Goal: Transaction & Acquisition: Purchase product/service

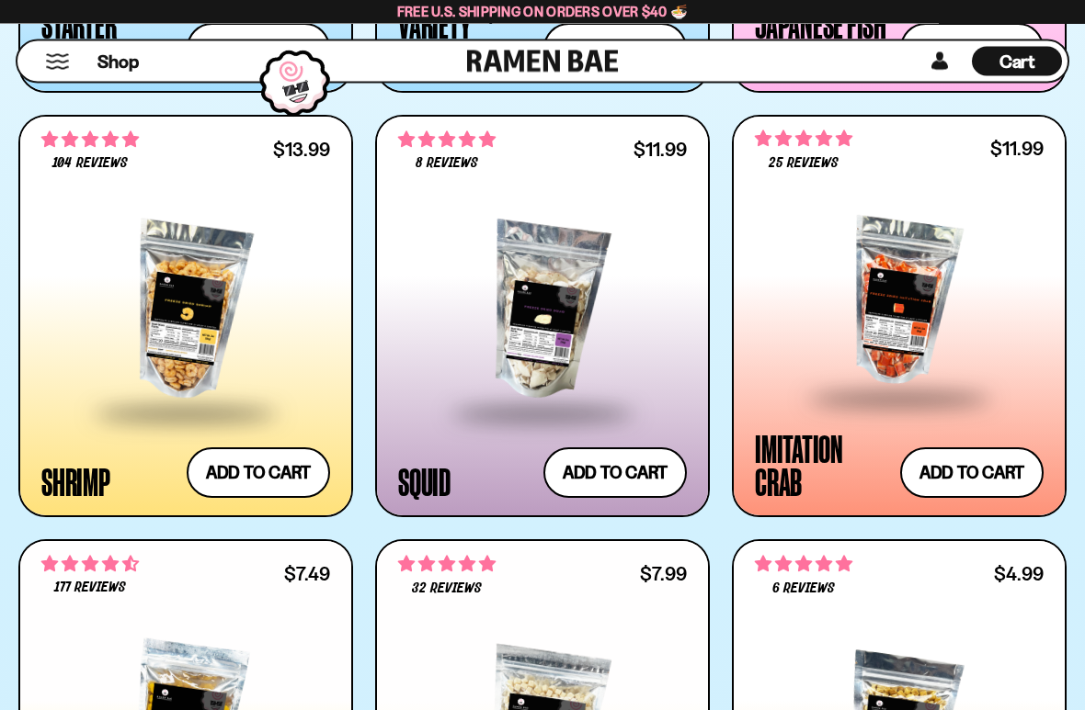
scroll to position [2307, 0]
click at [233, 463] on button "Add to cart Add ― Regular price $13.99 Regular price Sale price $13.99 Unit pri…" at bounding box center [258, 473] width 143 height 51
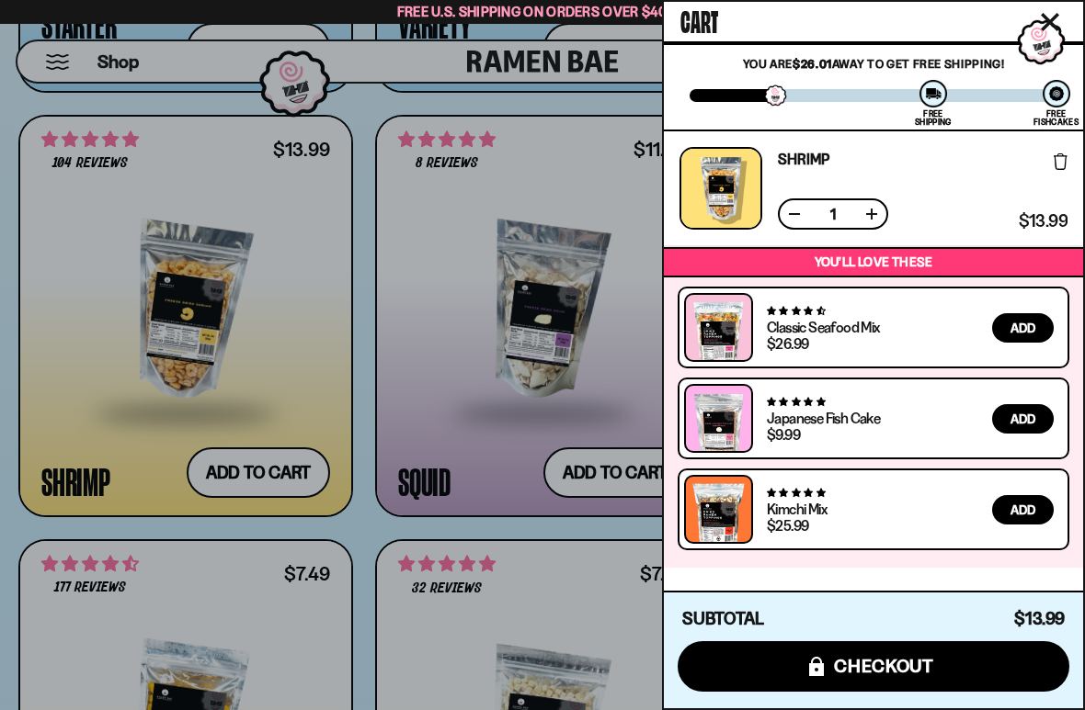
click at [69, 371] on div at bounding box center [542, 355] width 1085 height 710
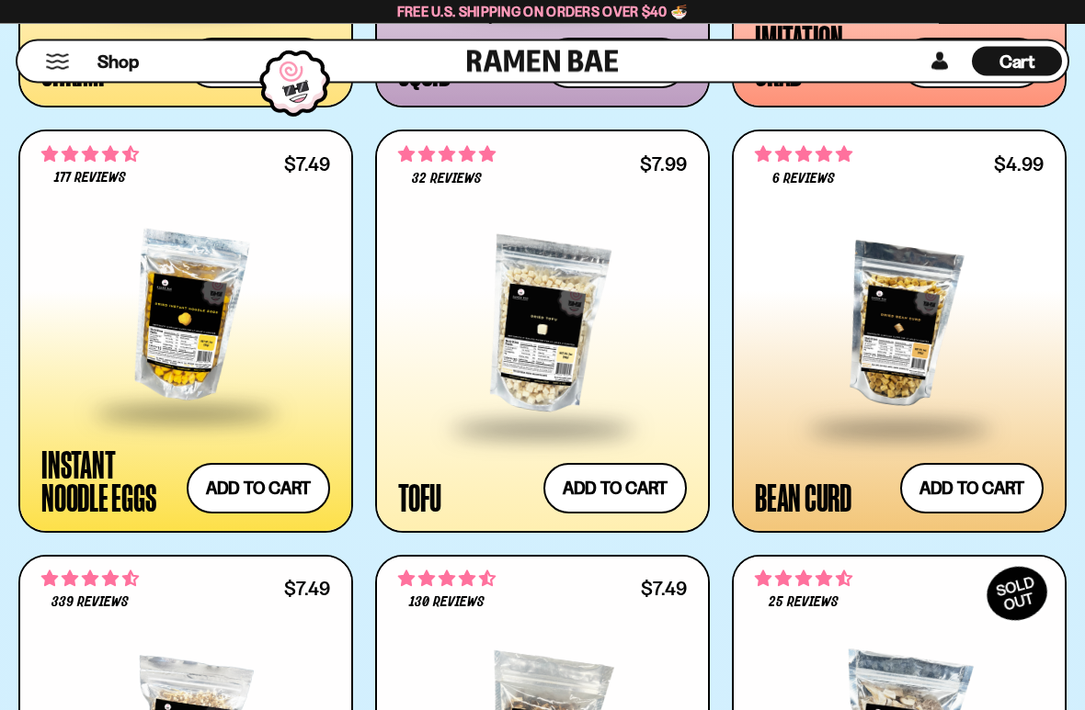
scroll to position [2717, 0]
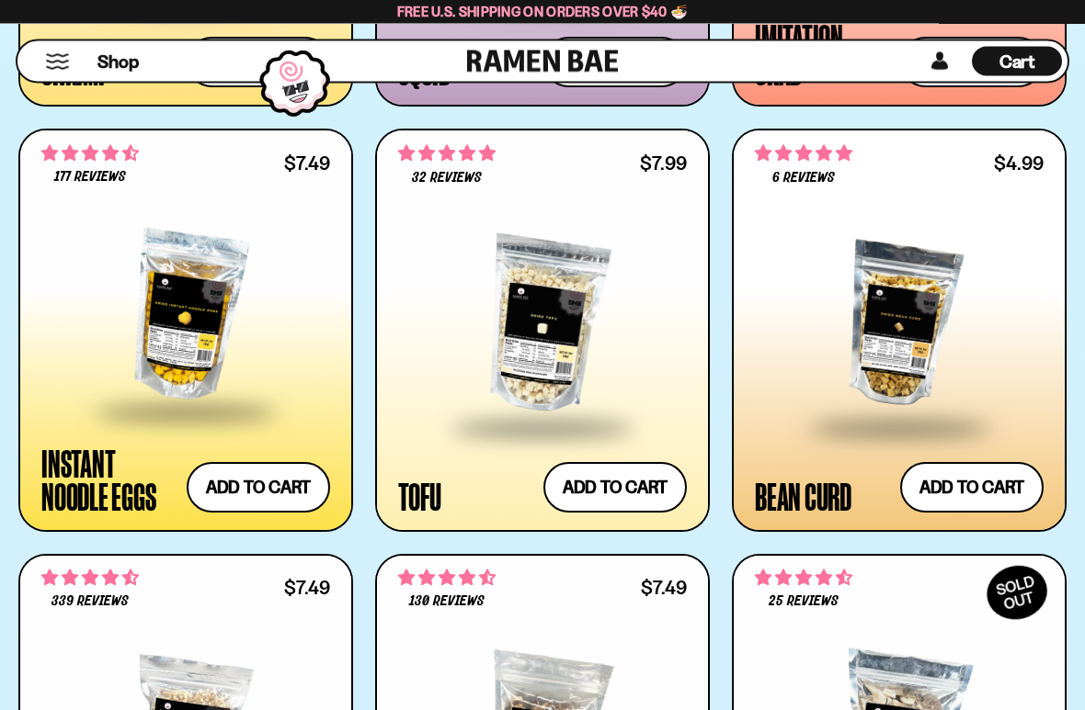
click at [223, 480] on button "Add to cart Add ― Regular price $7.49 Regular price Sale price $7.49 Unit price…" at bounding box center [258, 488] width 143 height 51
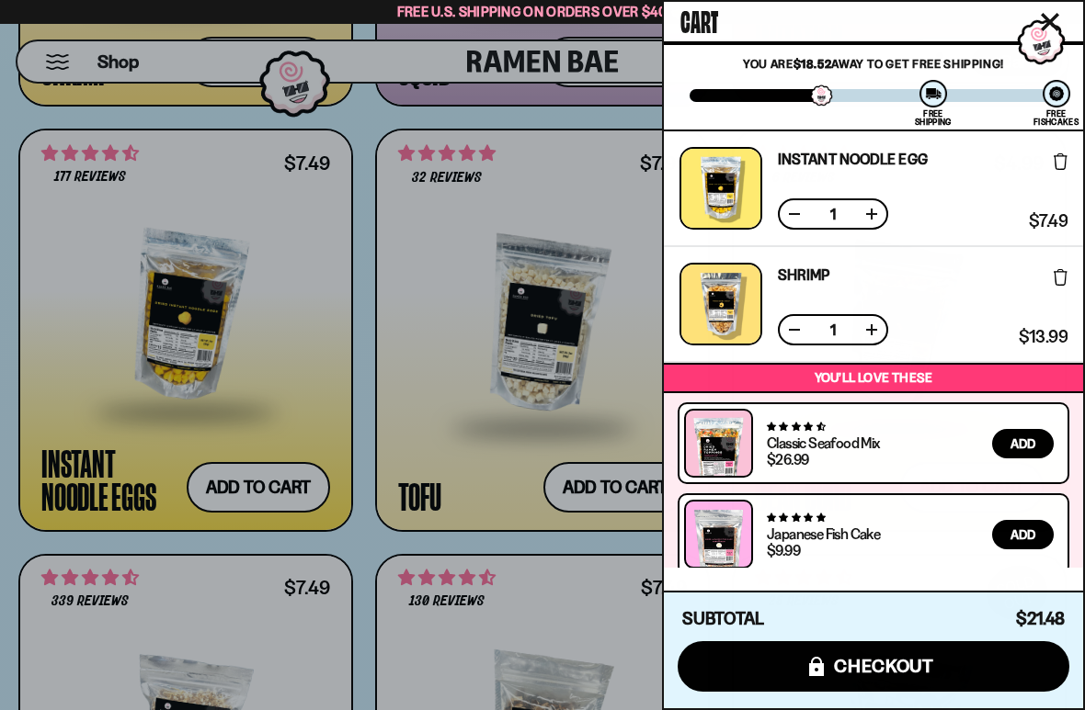
click at [76, 368] on div at bounding box center [542, 355] width 1085 height 710
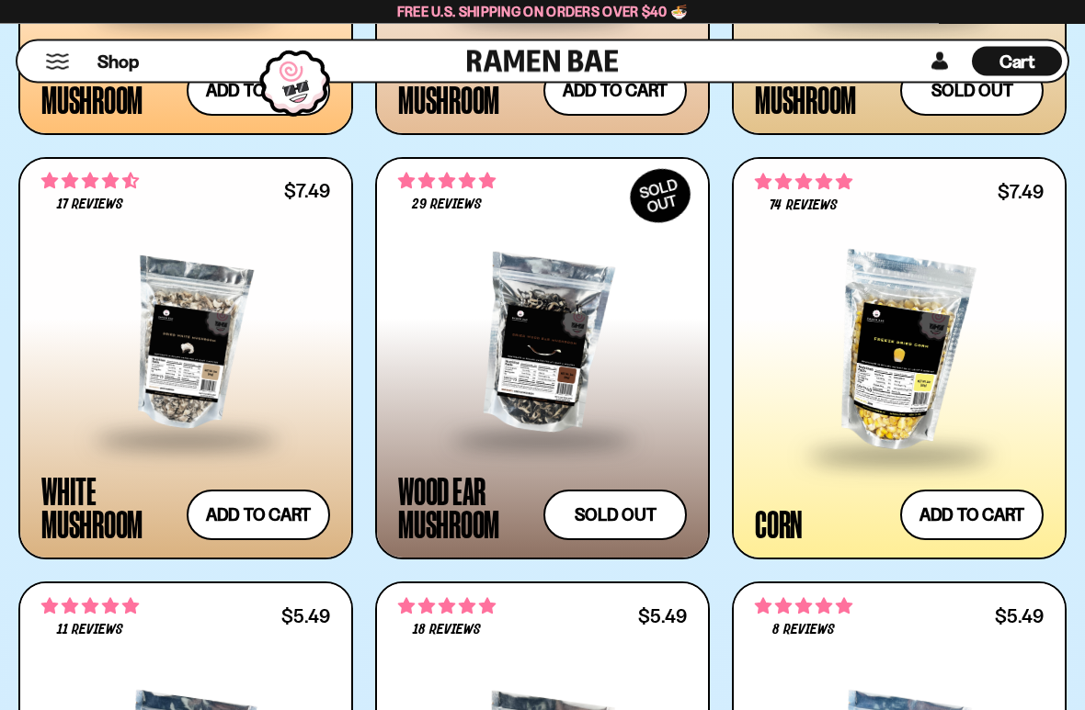
scroll to position [3541, 0]
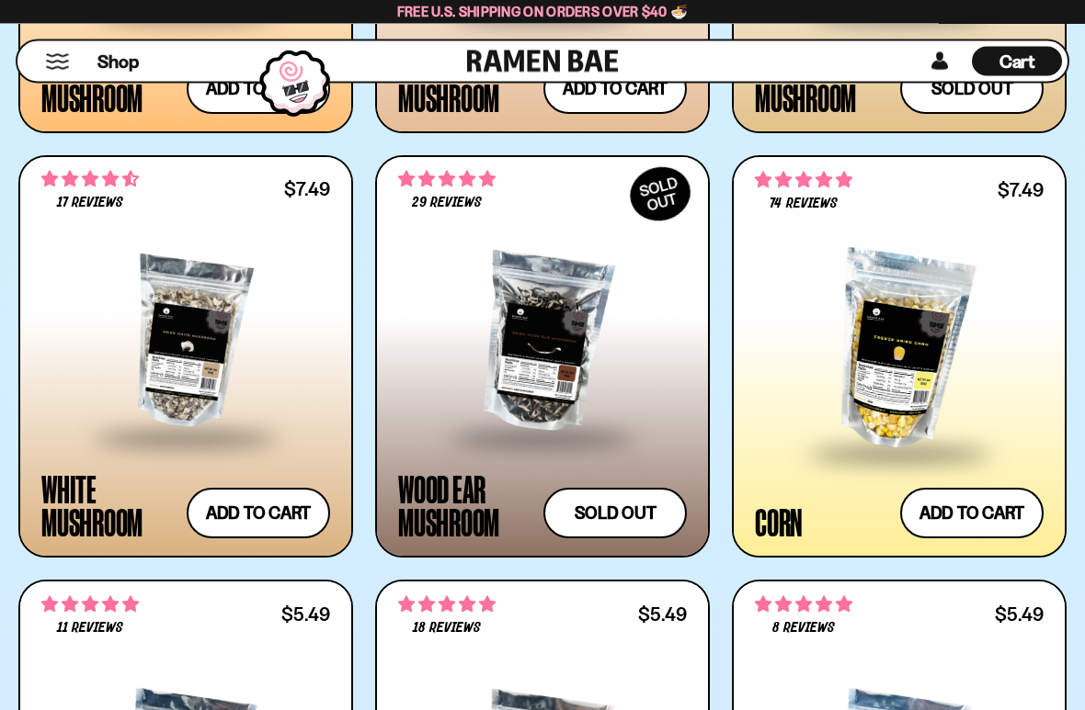
click at [983, 513] on button "Add to cart Add ― Regular price $7.49 Regular price Sale price $7.49 Unit price…" at bounding box center [971, 514] width 143 height 51
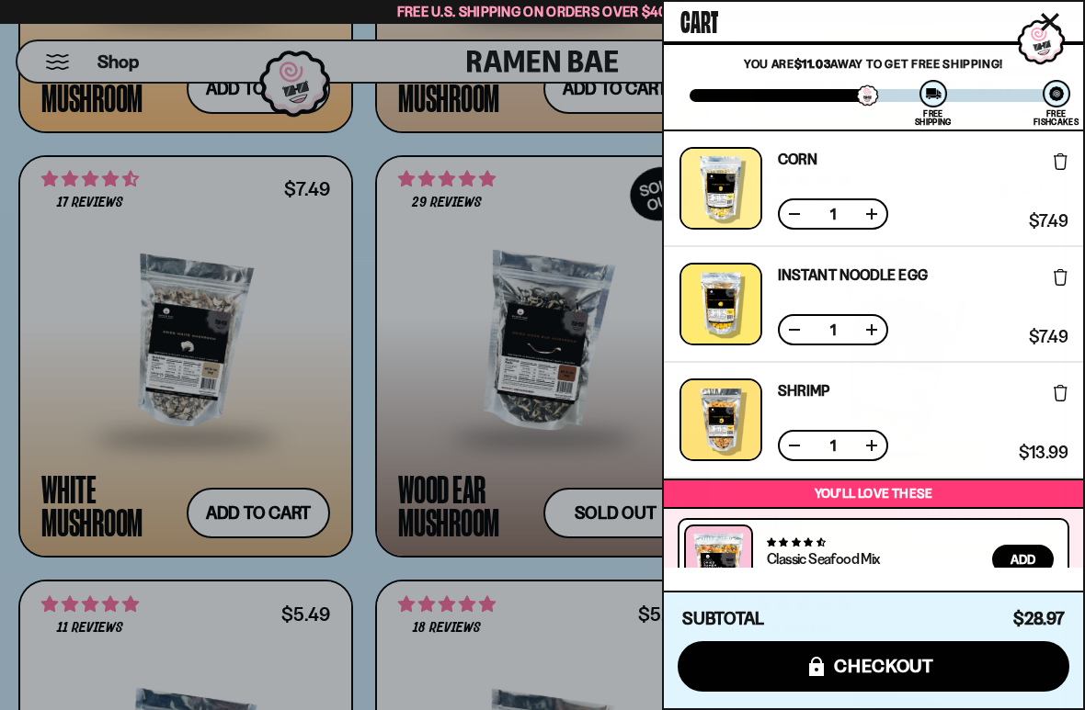
click at [77, 370] on div at bounding box center [542, 355] width 1085 height 710
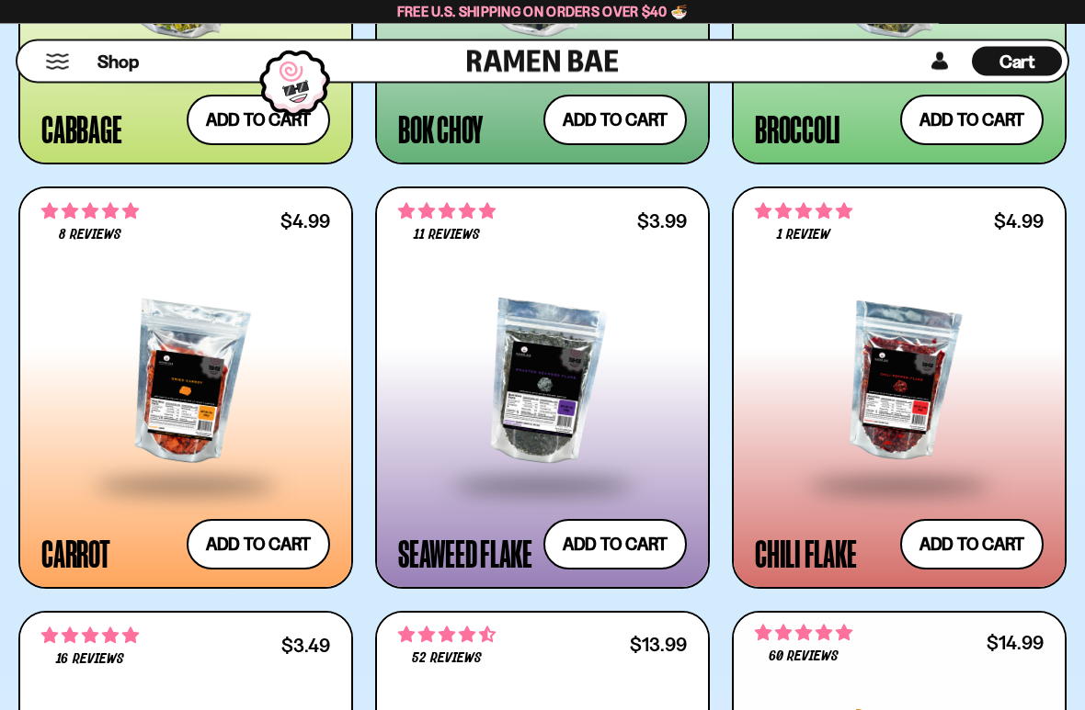
scroll to position [4359, 0]
click at [260, 535] on button "Add to cart Add ― Regular price $4.99 Regular price Sale price $4.99 Unit price…" at bounding box center [258, 544] width 143 height 51
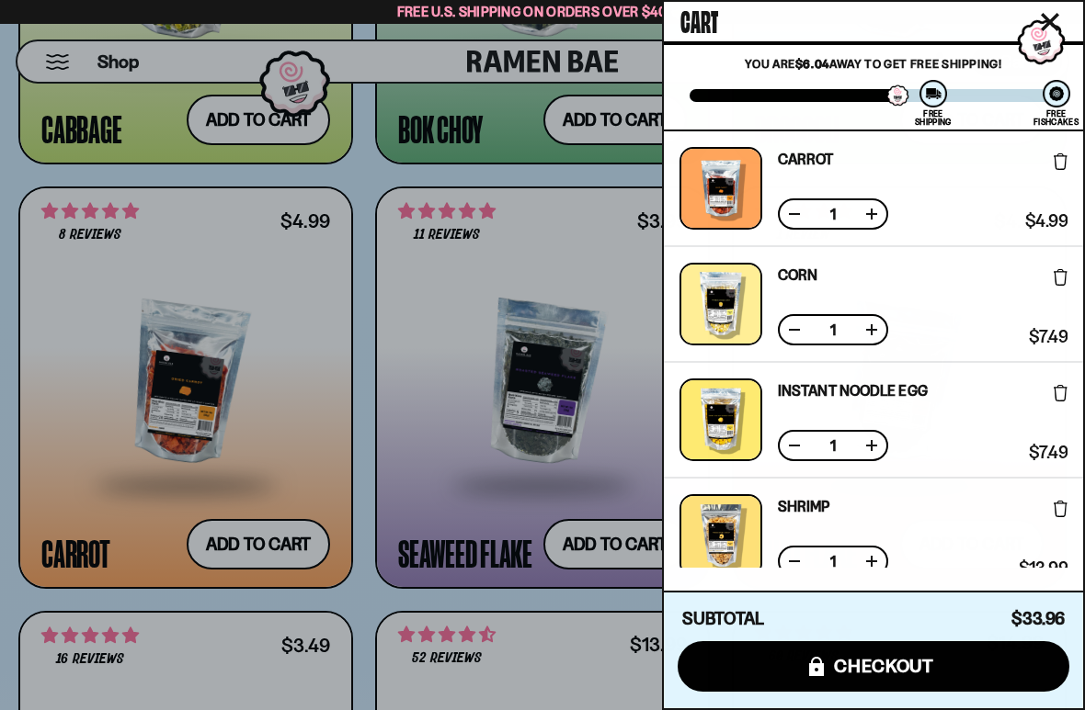
click at [75, 377] on div at bounding box center [542, 355] width 1085 height 710
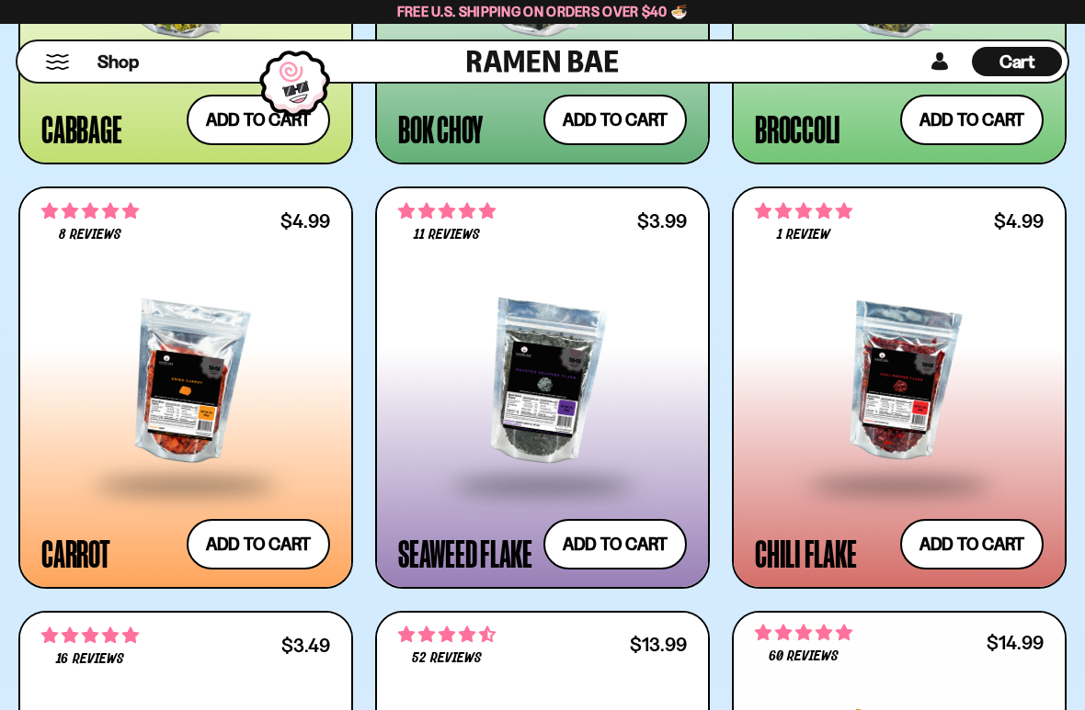
click at [238, 543] on button "Add to cart Add ― Regular price $4.99 Regular price Sale price $4.99 Unit price…" at bounding box center [258, 544] width 143 height 51
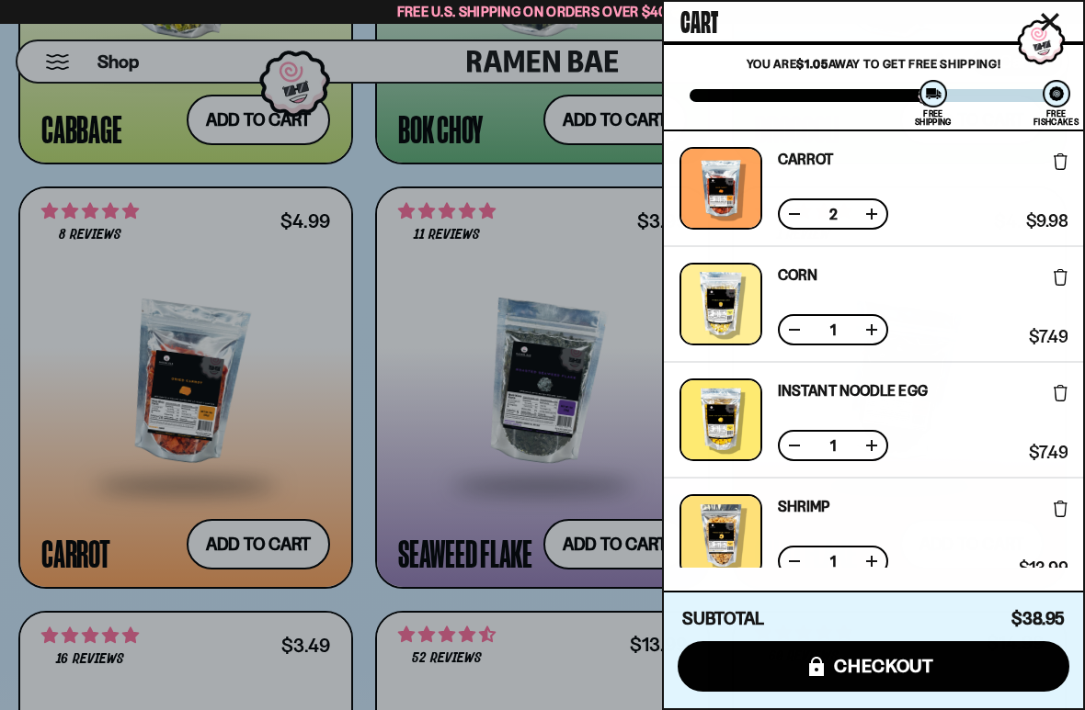
click at [793, 207] on button at bounding box center [794, 214] width 18 height 18
click at [367, 5] on div "Free U.S. Shipping on Orders over $40 🍜" at bounding box center [542, 12] width 1085 height 24
click at [455, 302] on div at bounding box center [542, 355] width 1085 height 710
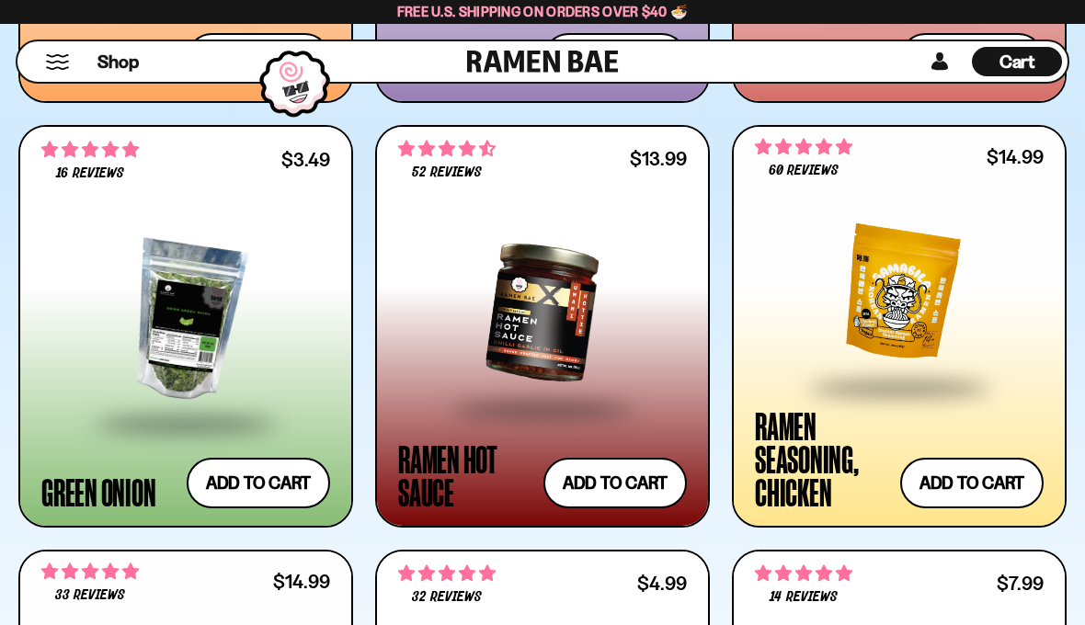
scroll to position [4844, 0]
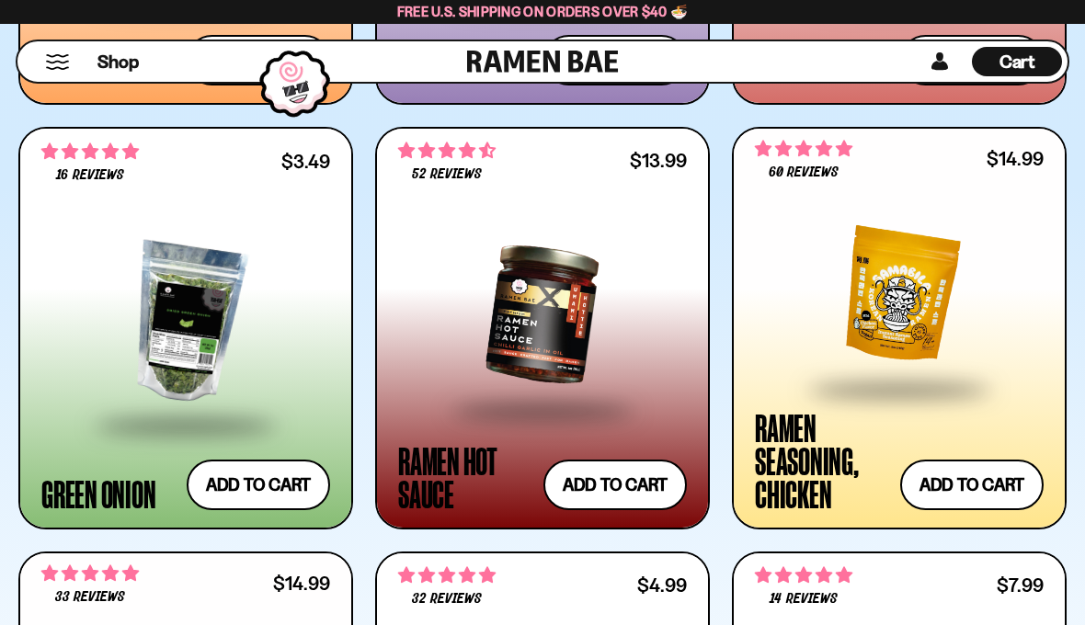
click at [277, 493] on button "Add to cart Add ― Regular price $3.49 Regular price Sale price $3.49 Unit price…" at bounding box center [258, 485] width 143 height 51
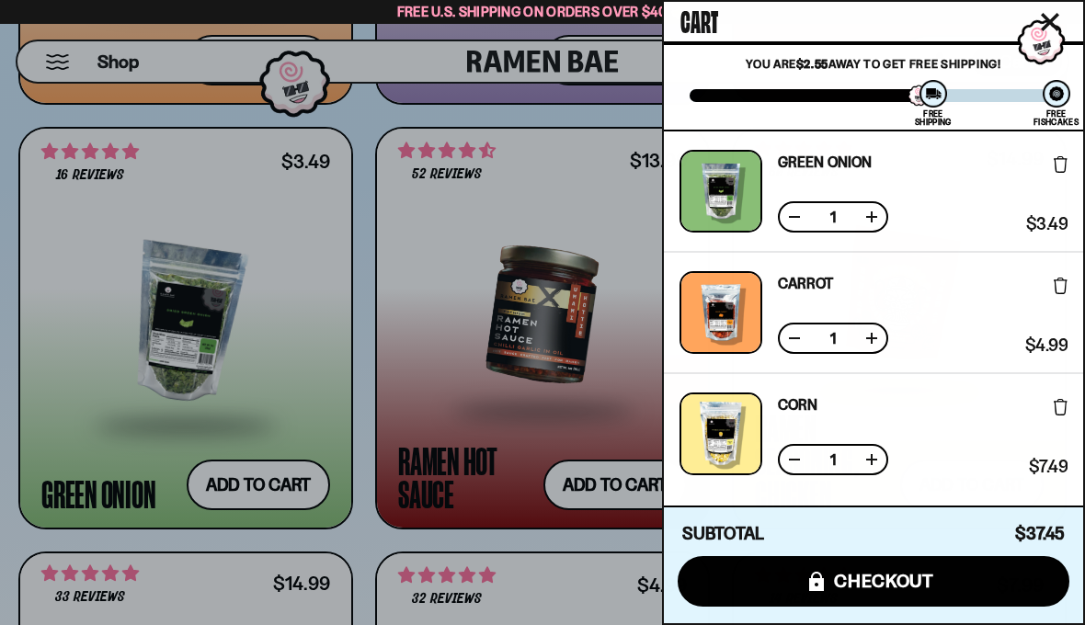
click at [546, 160] on div at bounding box center [542, 312] width 1085 height 625
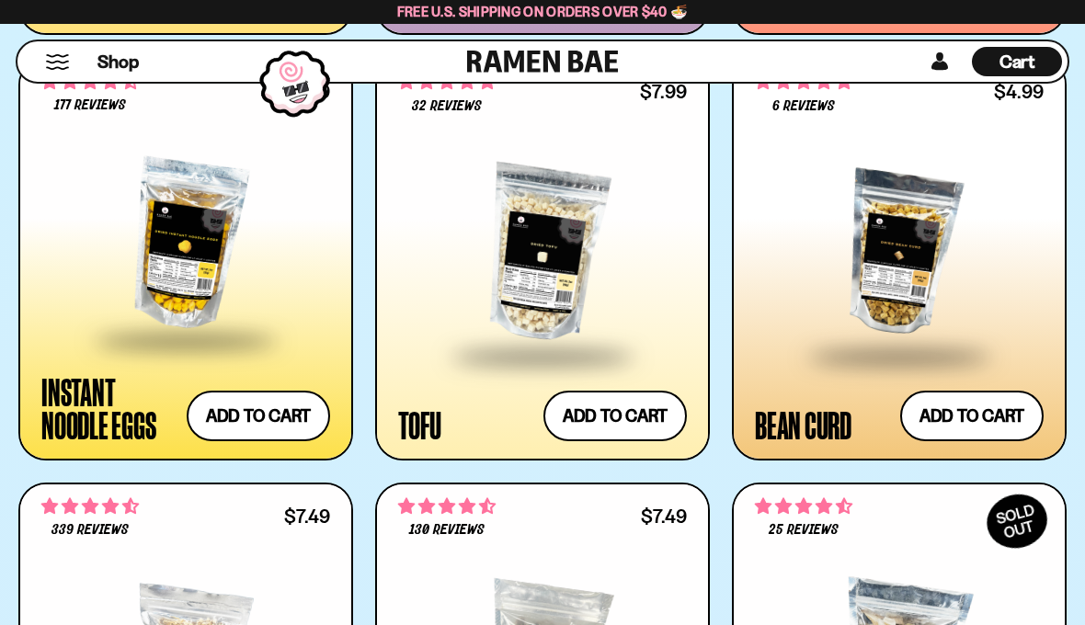
scroll to position [2786, 0]
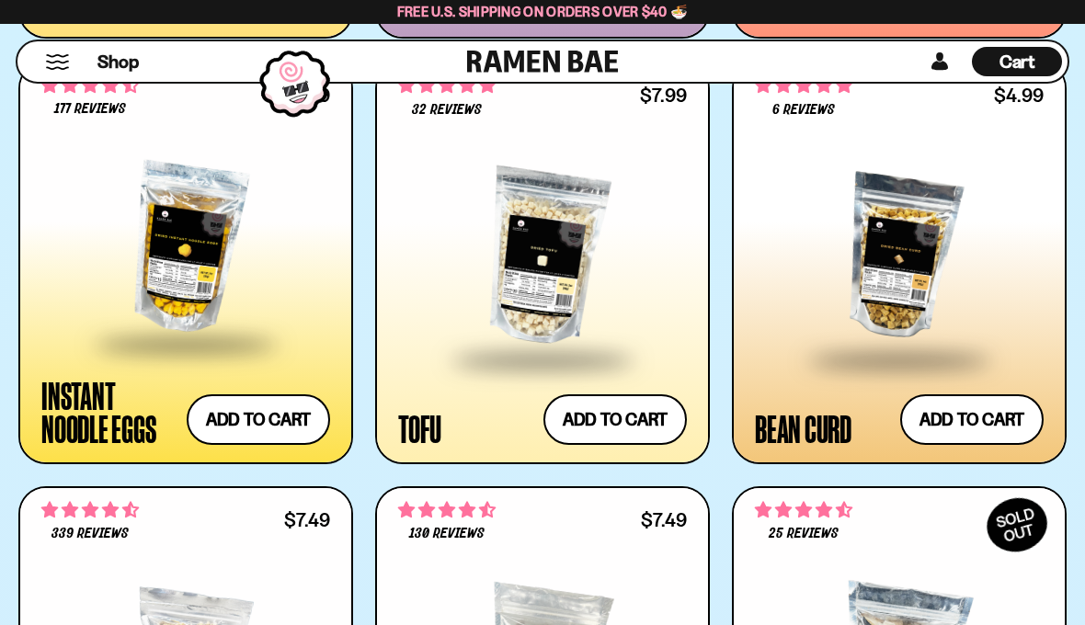
click at [904, 243] on div at bounding box center [899, 256] width 289 height 199
